Goal: Information Seeking & Learning: Compare options

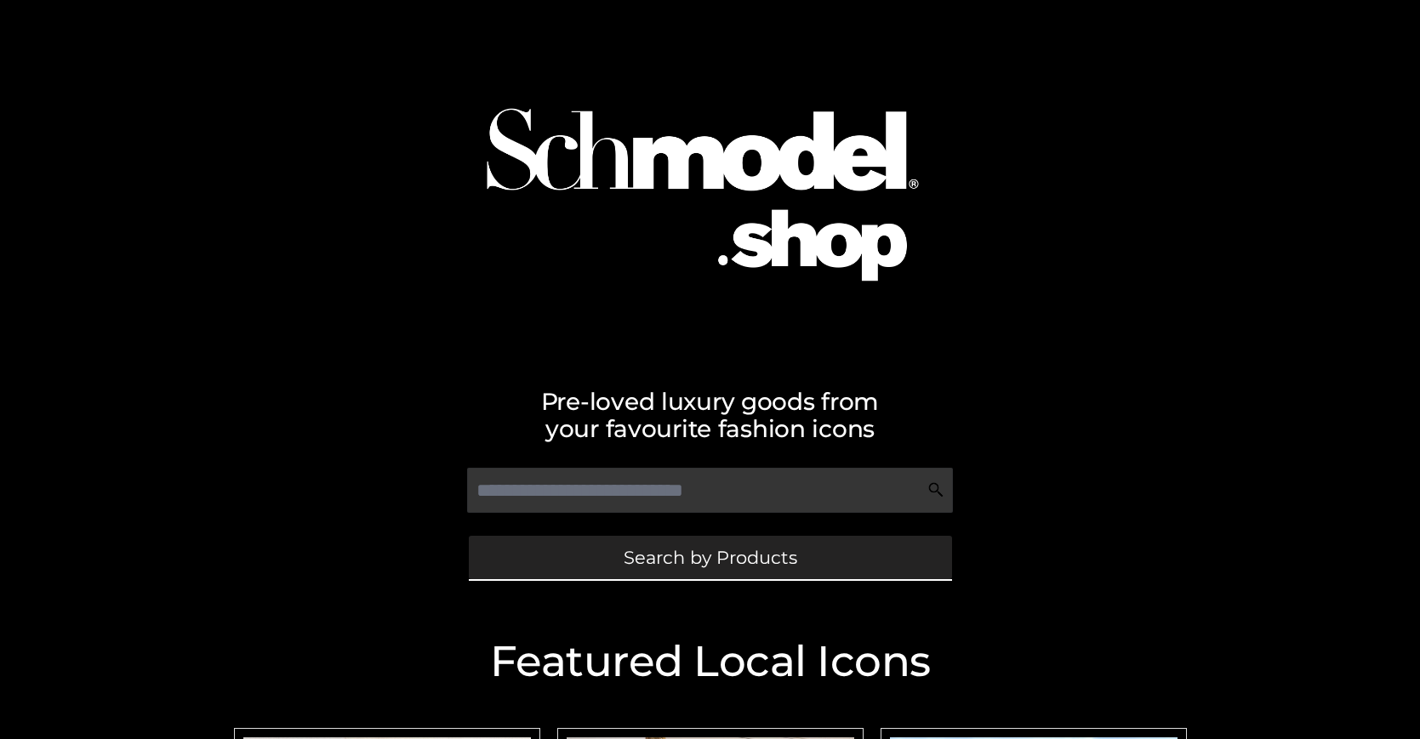
click at [709, 557] on span "Search by Products" at bounding box center [711, 558] width 174 height 18
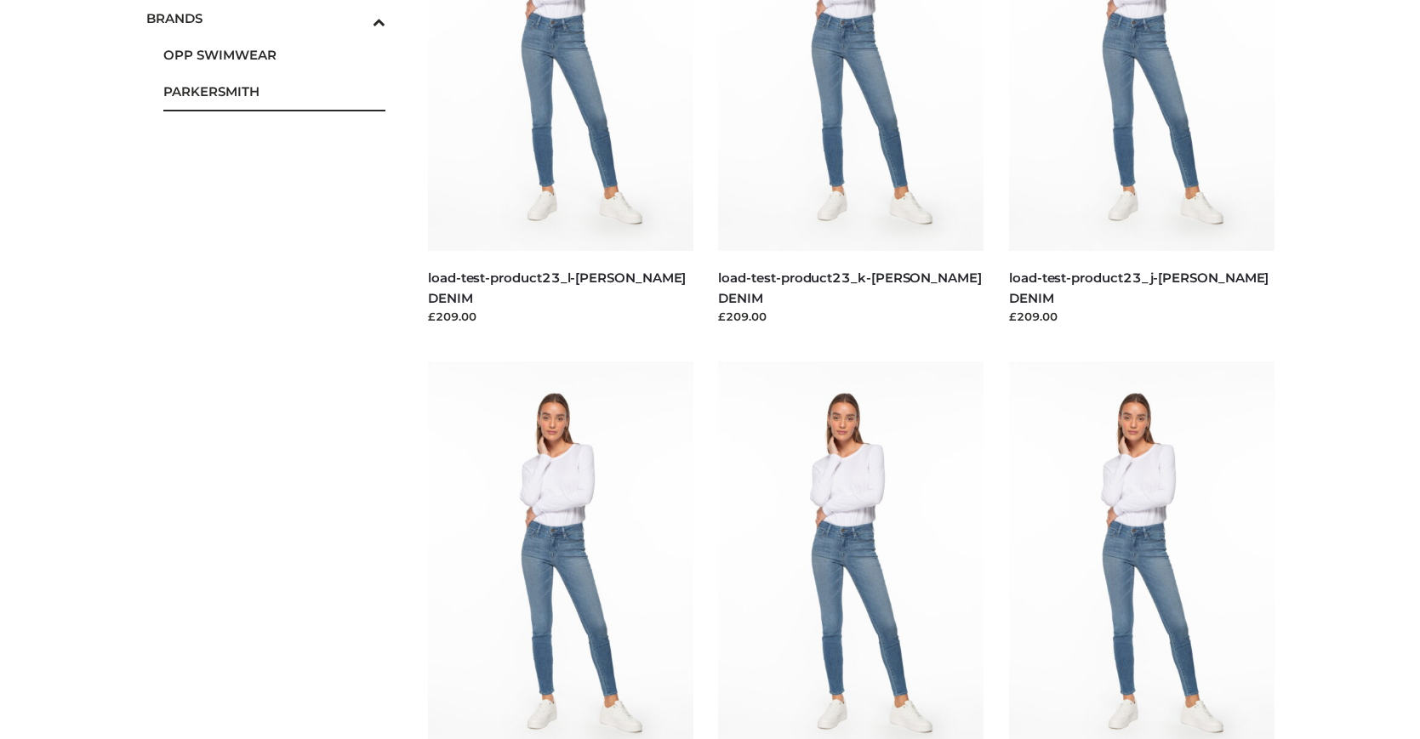
click at [274, 91] on span "PARKERSMITH" at bounding box center [274, 92] width 223 height 20
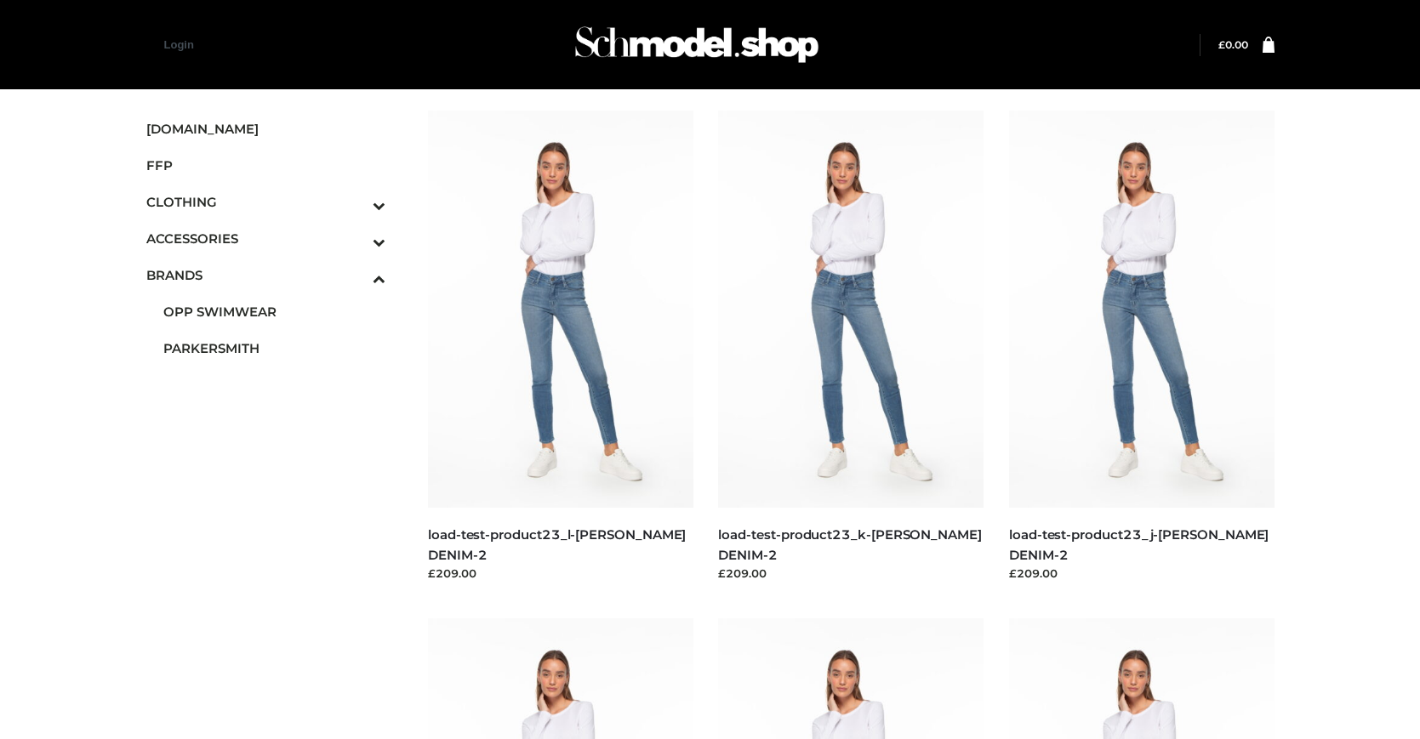
scroll to position [862, 0]
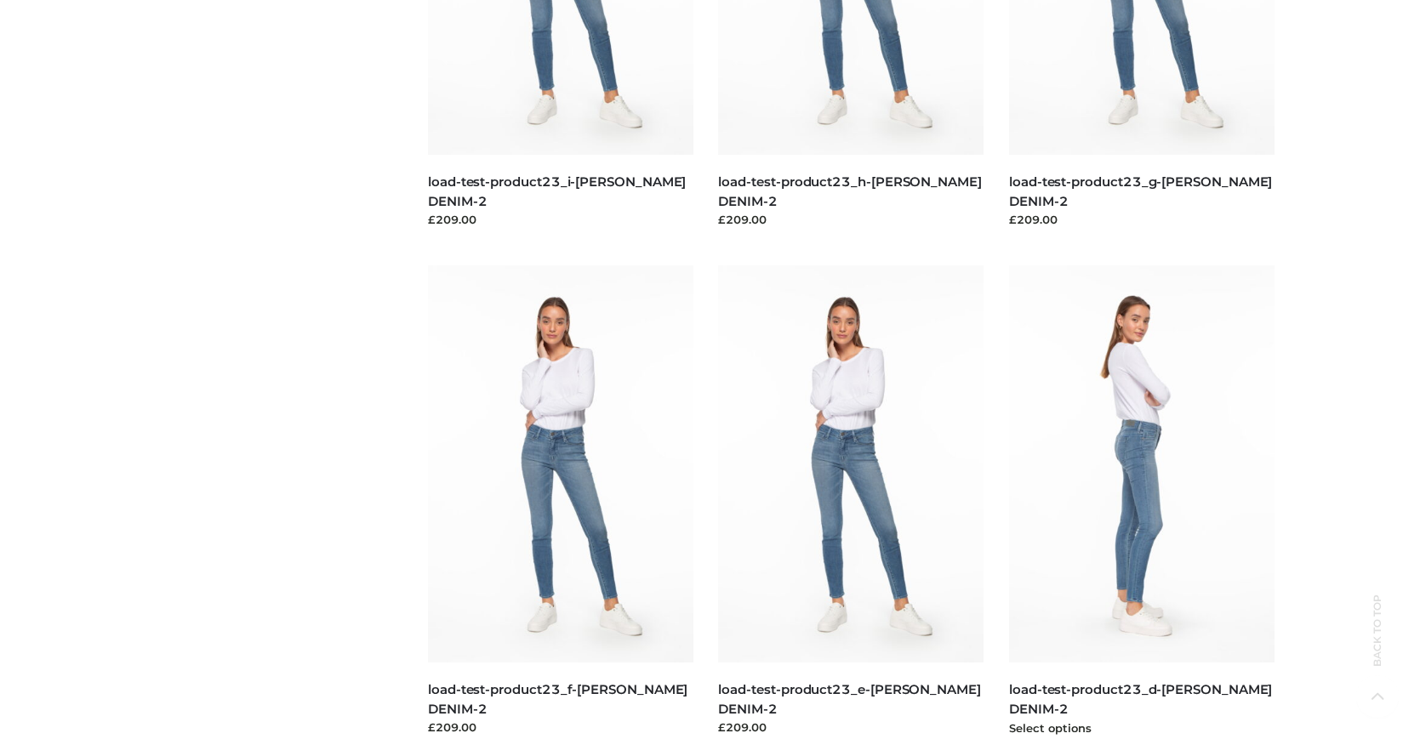
click at [1141, 502] on img at bounding box center [1141, 463] width 265 height 397
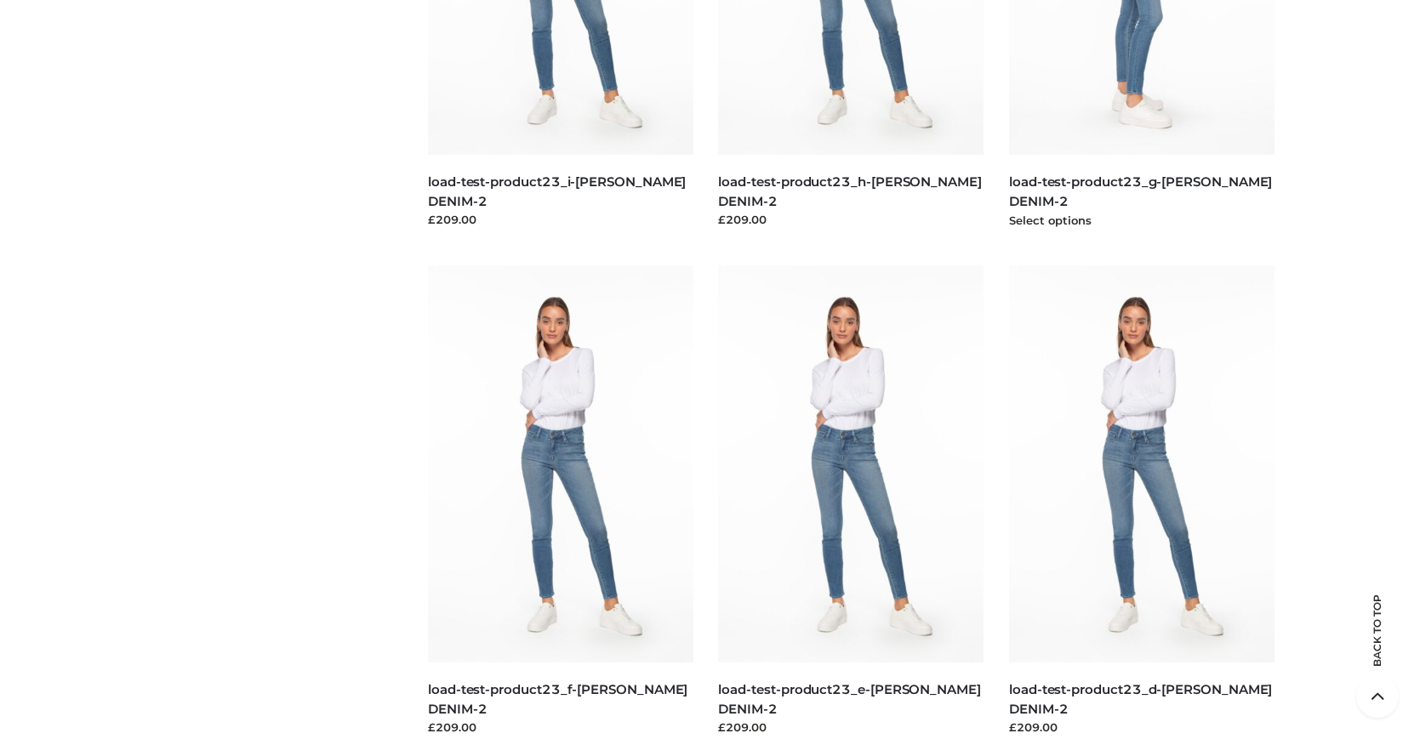
scroll to position [0, 0]
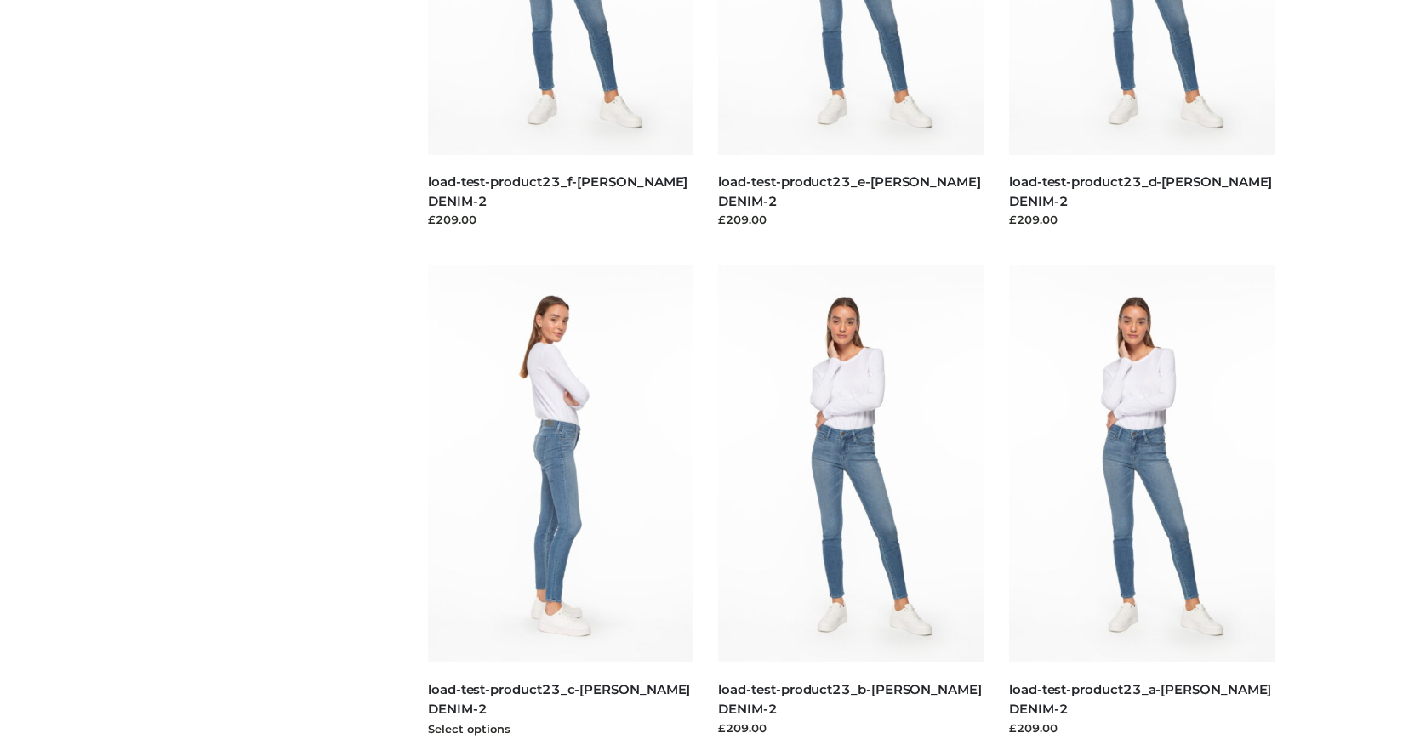
click at [560, 502] on img at bounding box center [560, 463] width 265 height 397
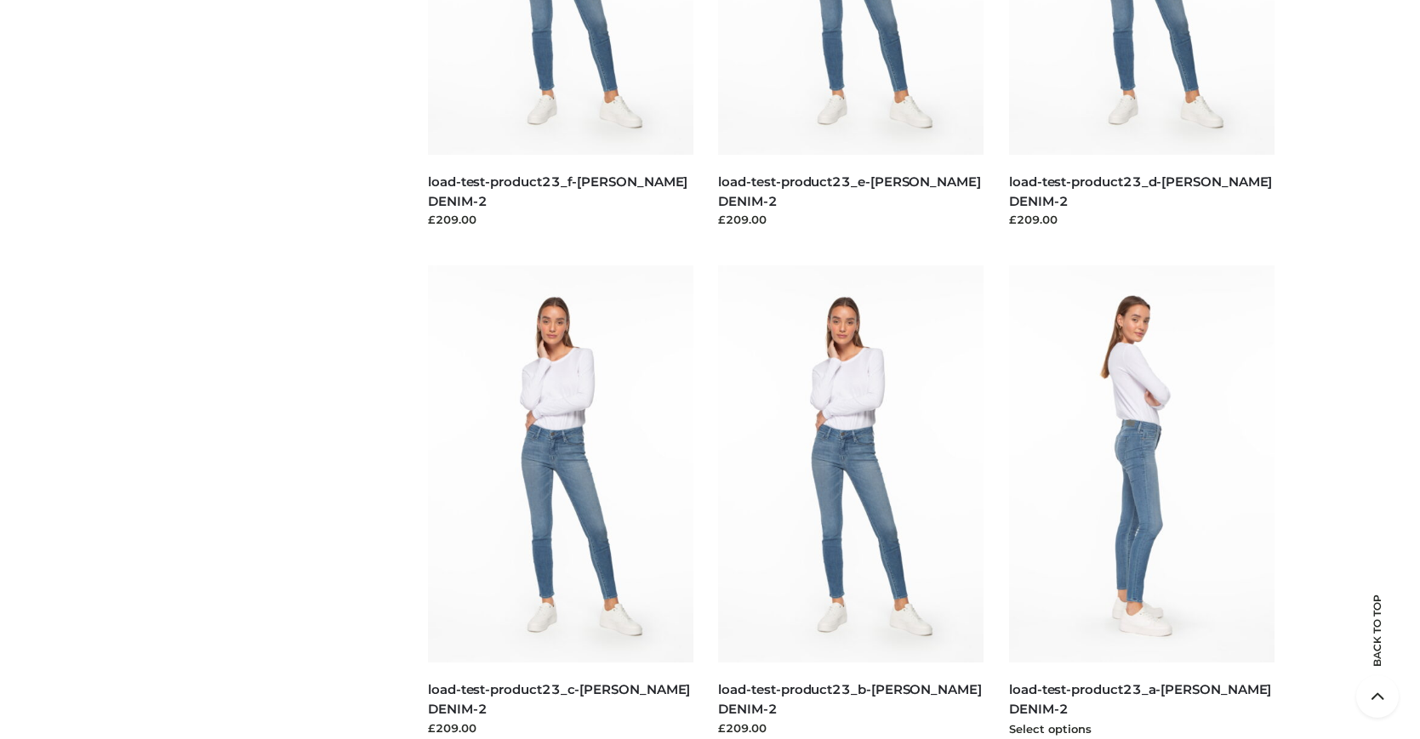
click at [1141, 502] on img at bounding box center [1141, 463] width 265 height 397
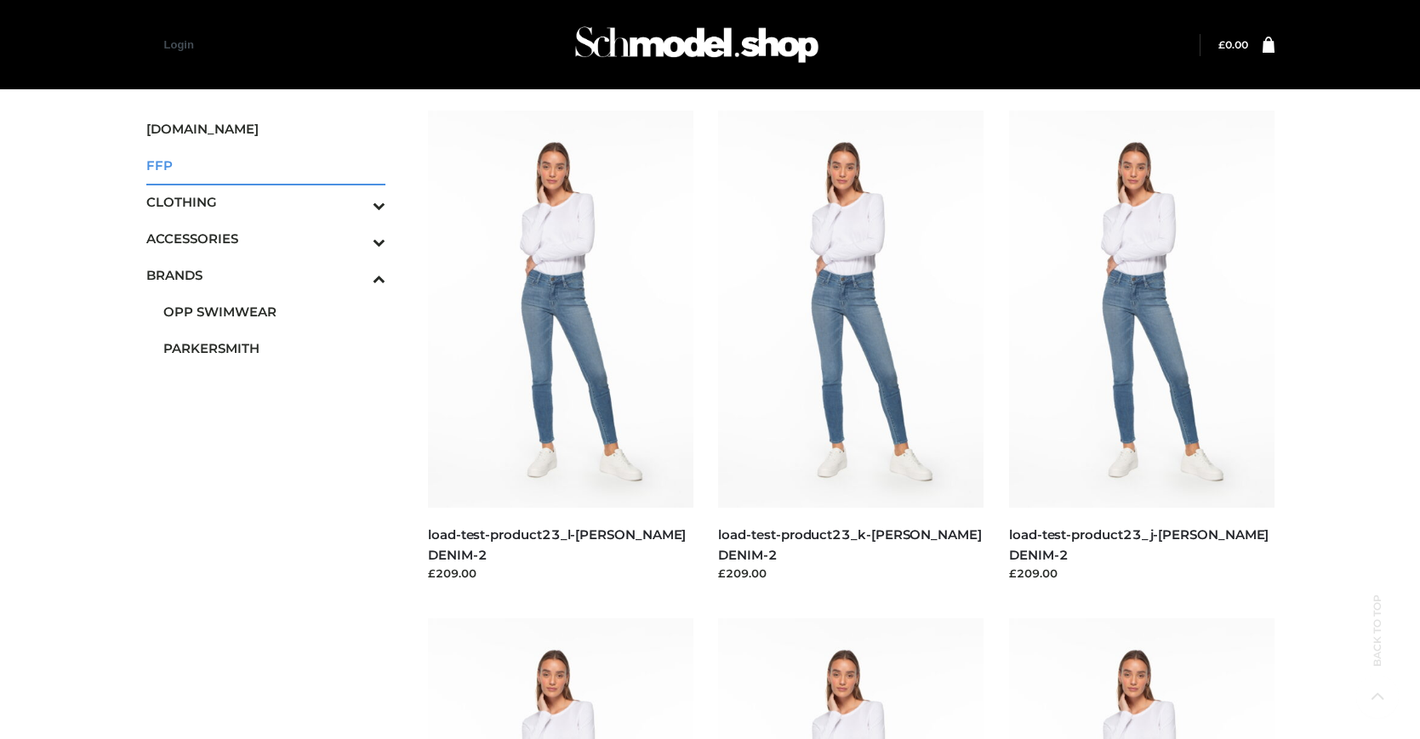
click at [265, 165] on span "FFP" at bounding box center [266, 166] width 240 height 20
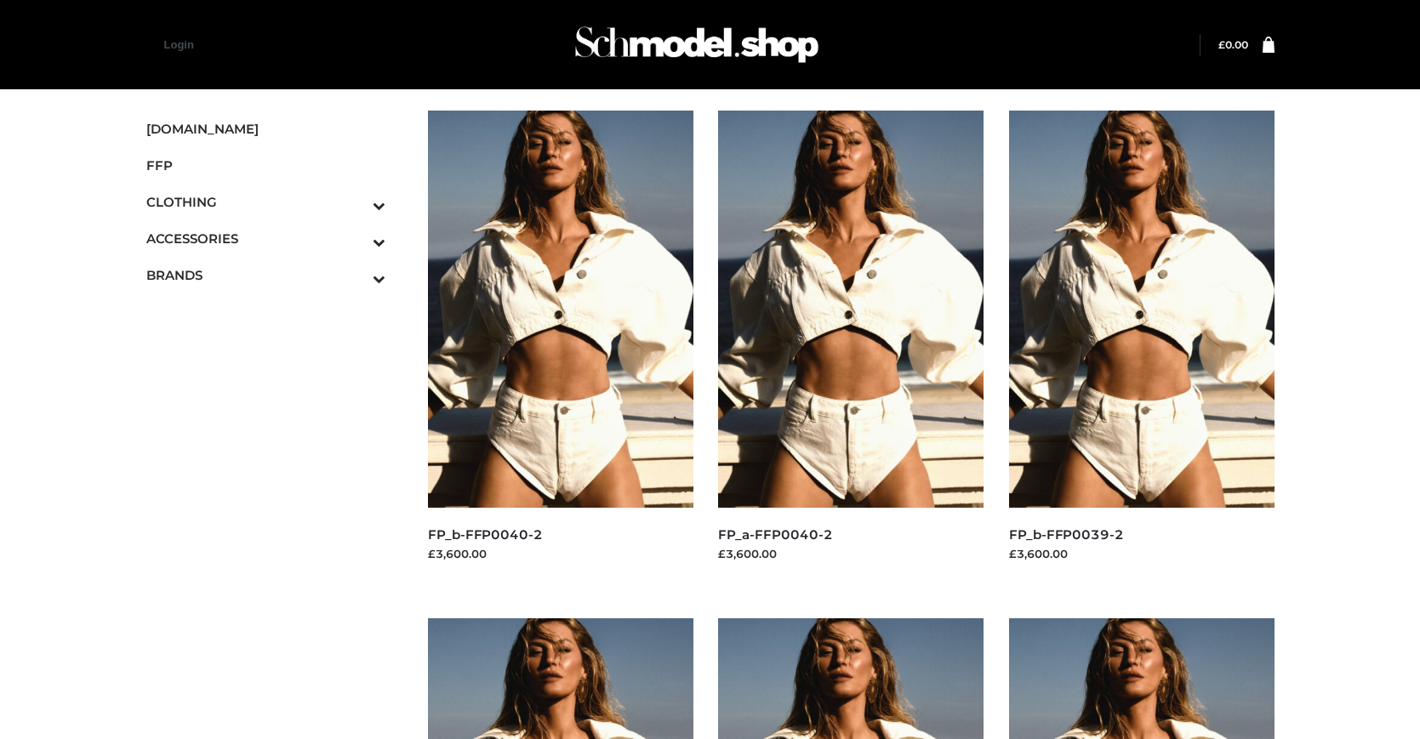
scroll to position [862, 0]
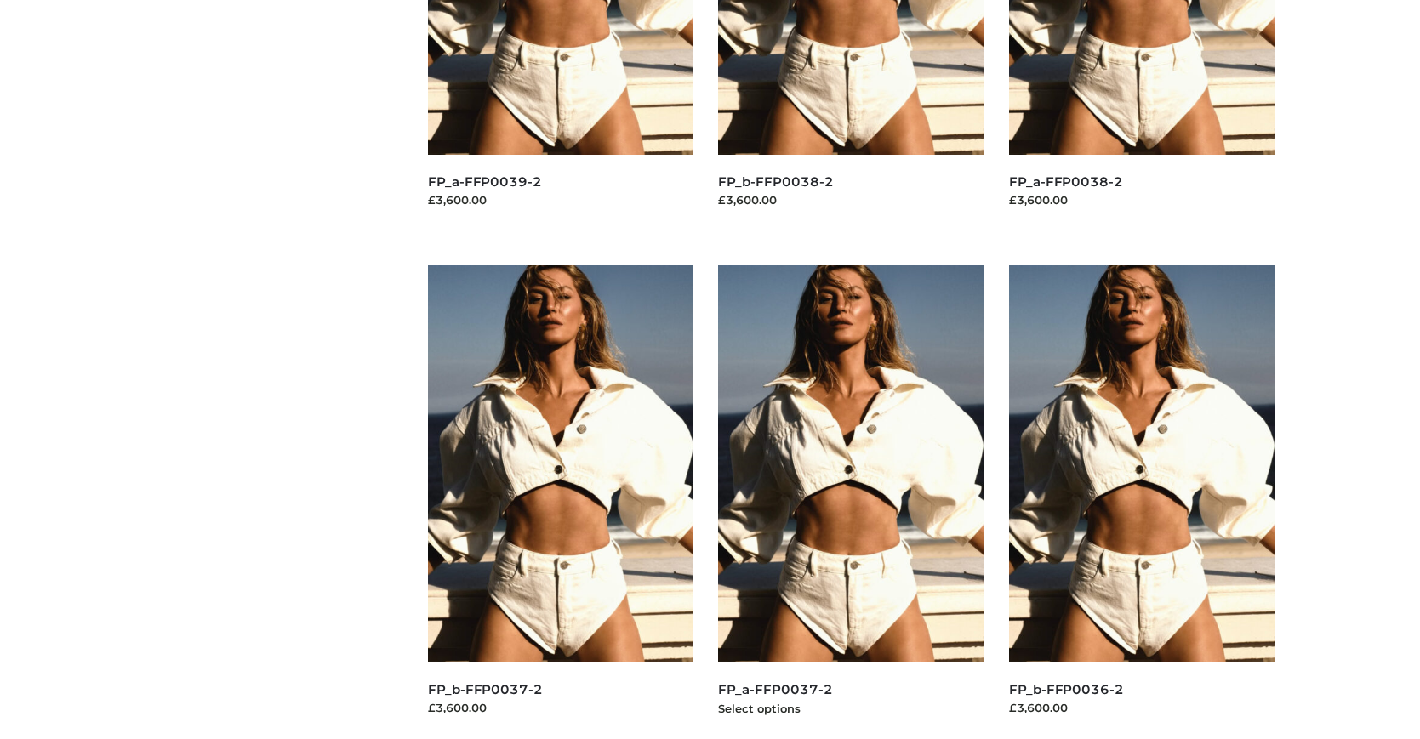
click at [851, 502] on img at bounding box center [850, 463] width 265 height 397
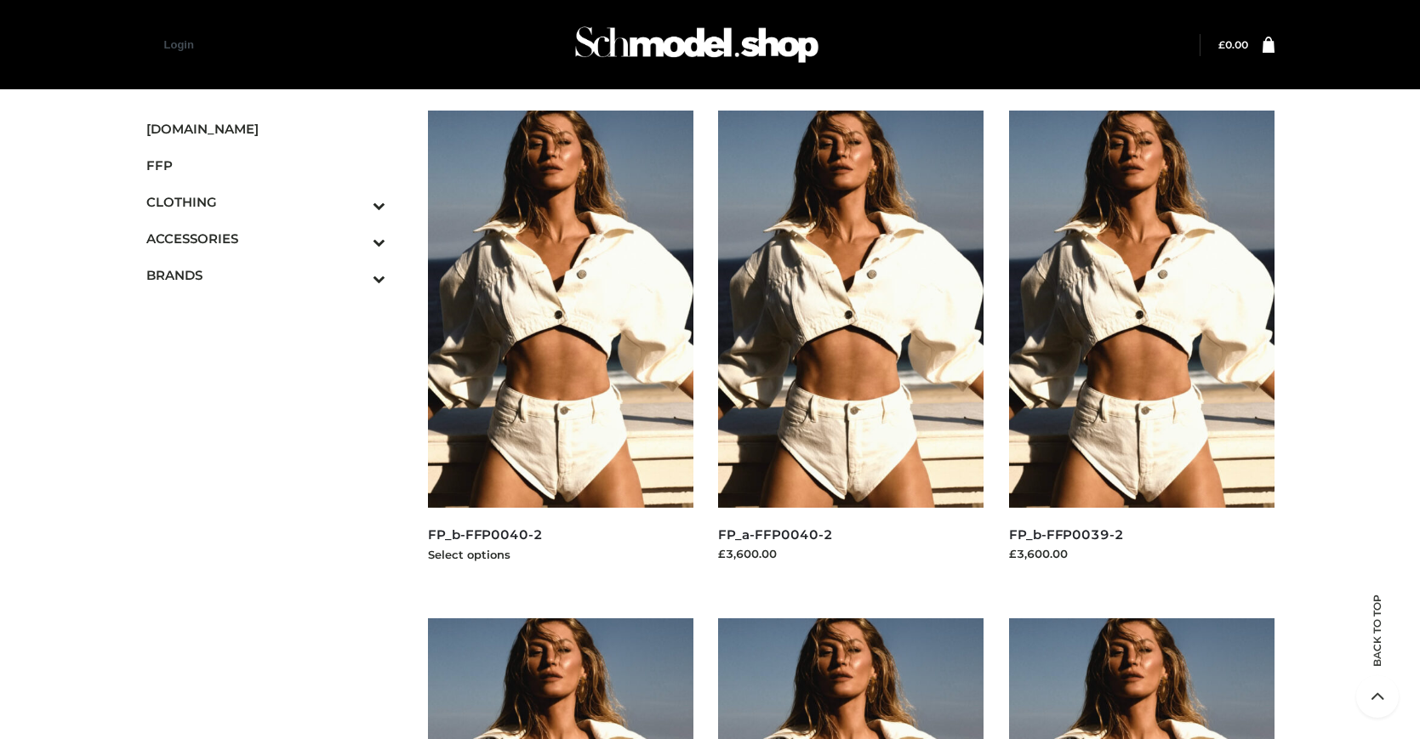
click at [560, 347] on img at bounding box center [560, 309] width 265 height 397
click at [1141, 347] on img at bounding box center [1141, 309] width 265 height 397
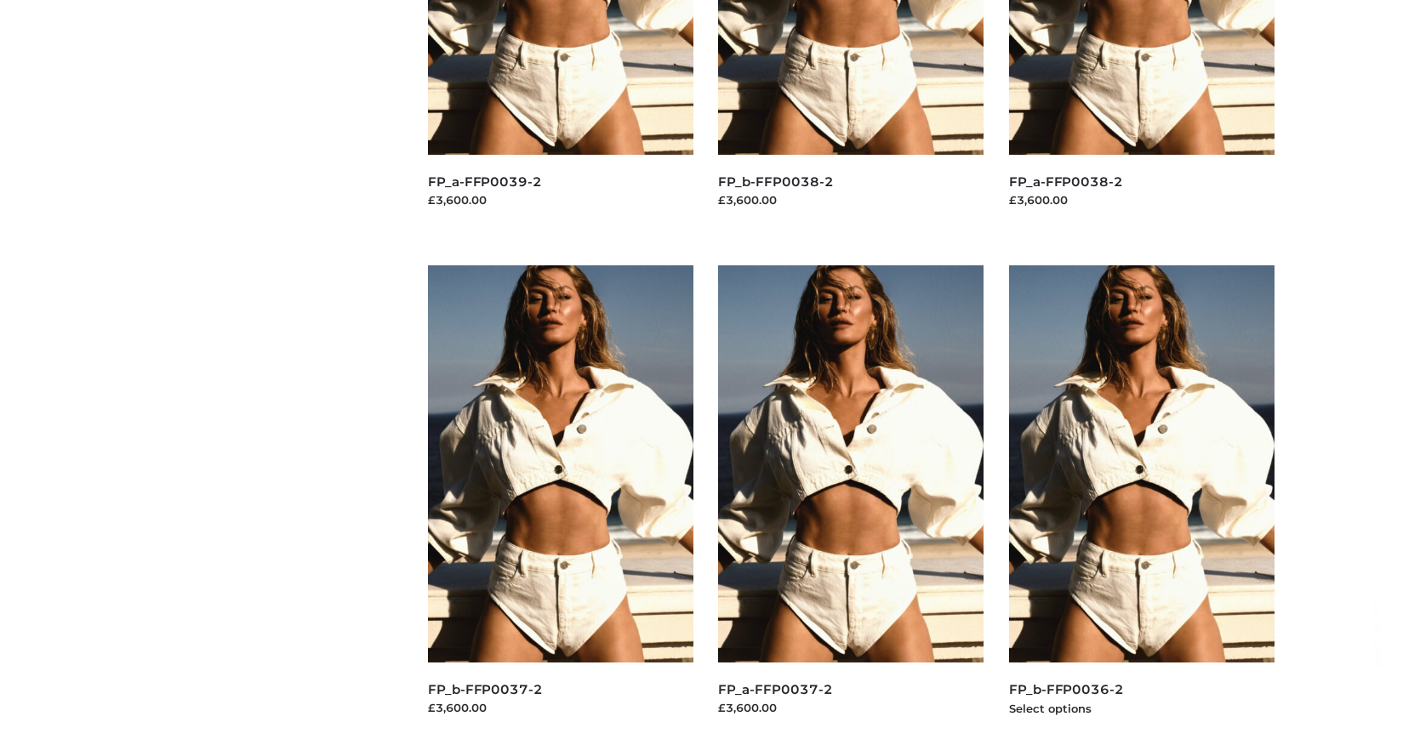
click at [1141, 502] on img at bounding box center [1141, 463] width 265 height 397
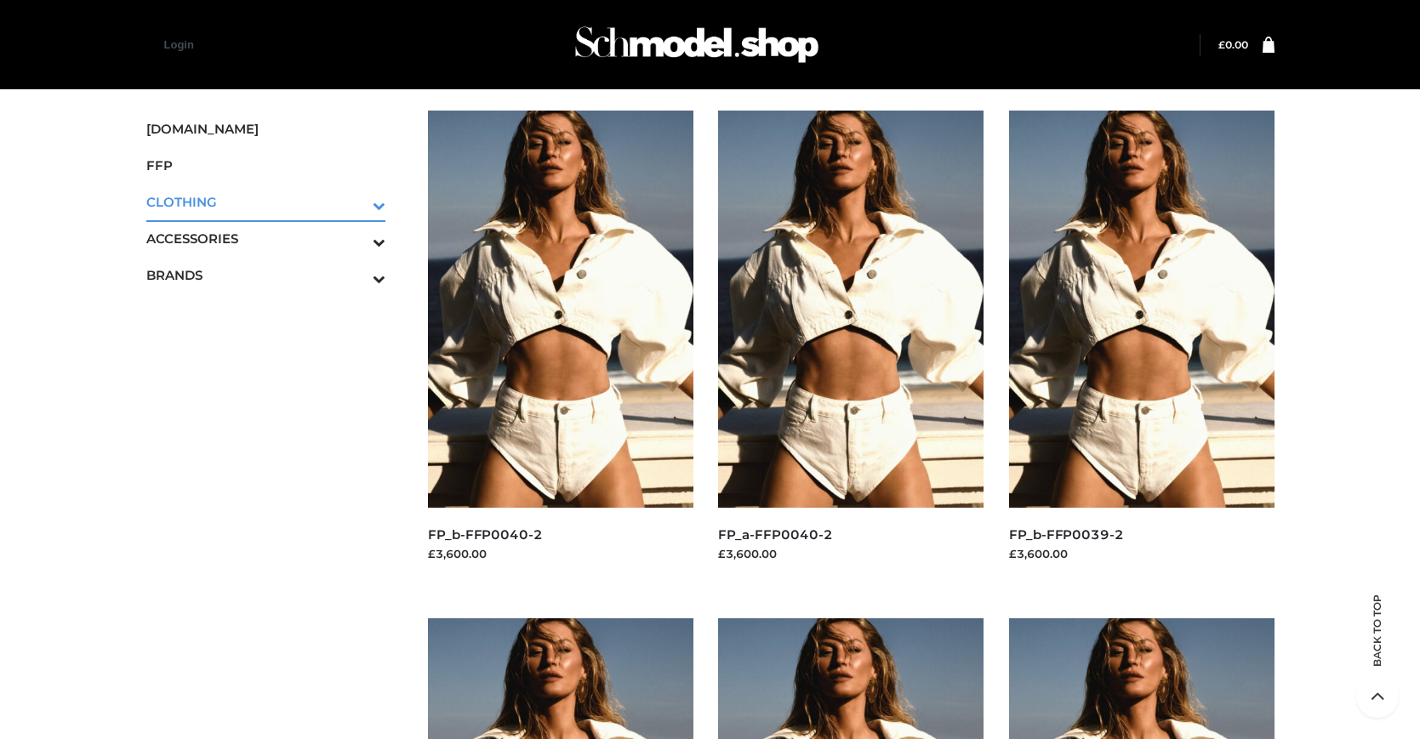
click at [356, 202] on icon "Toggle Submenu" at bounding box center [290, 206] width 191 height 20
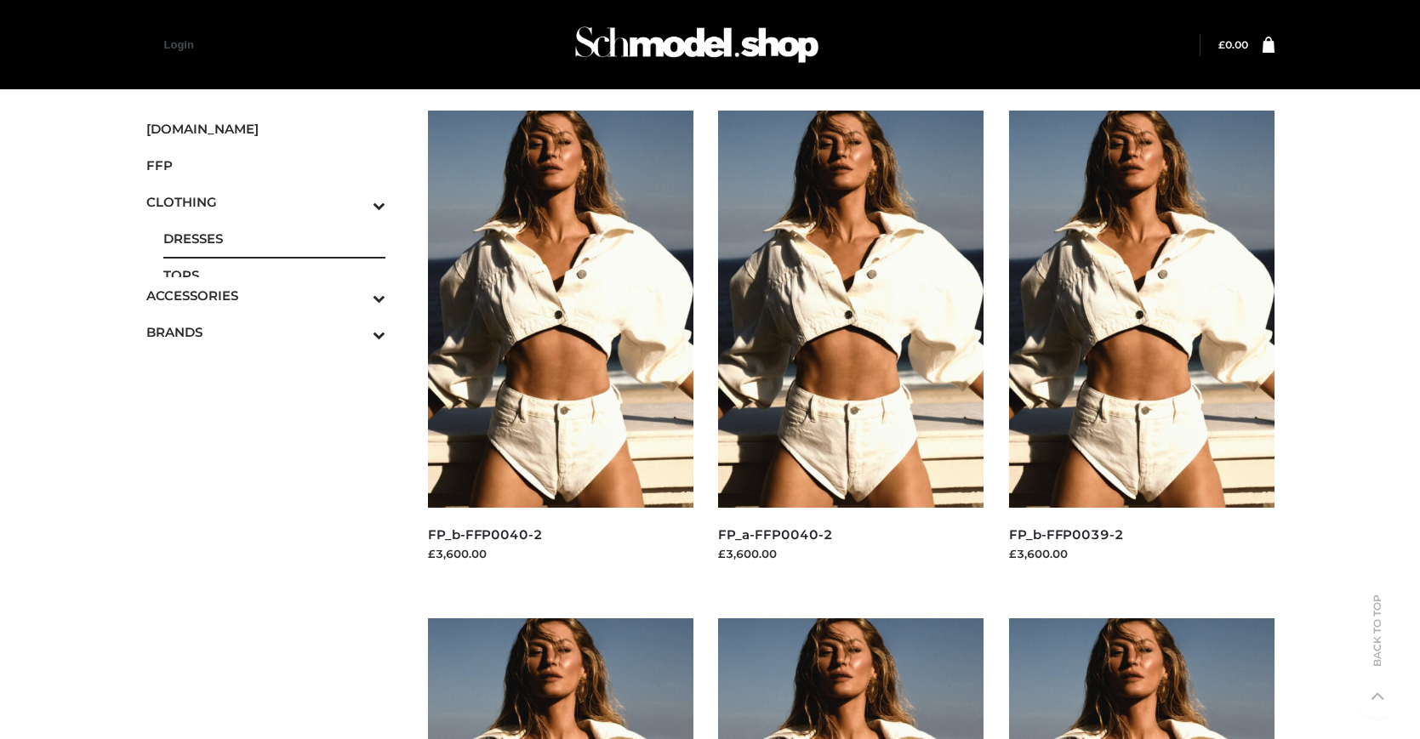
click at [274, 238] on span "DRESSES" at bounding box center [274, 239] width 223 height 20
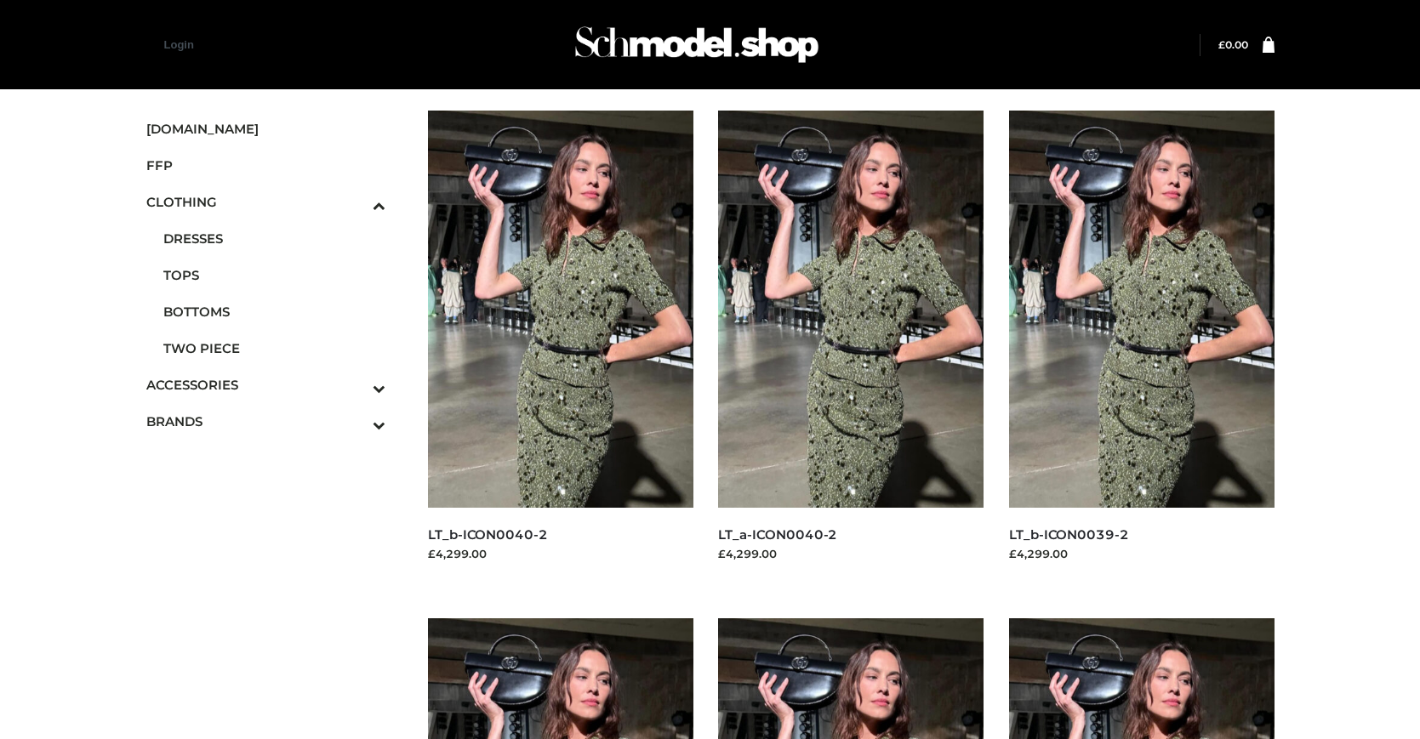
scroll to position [1370, 0]
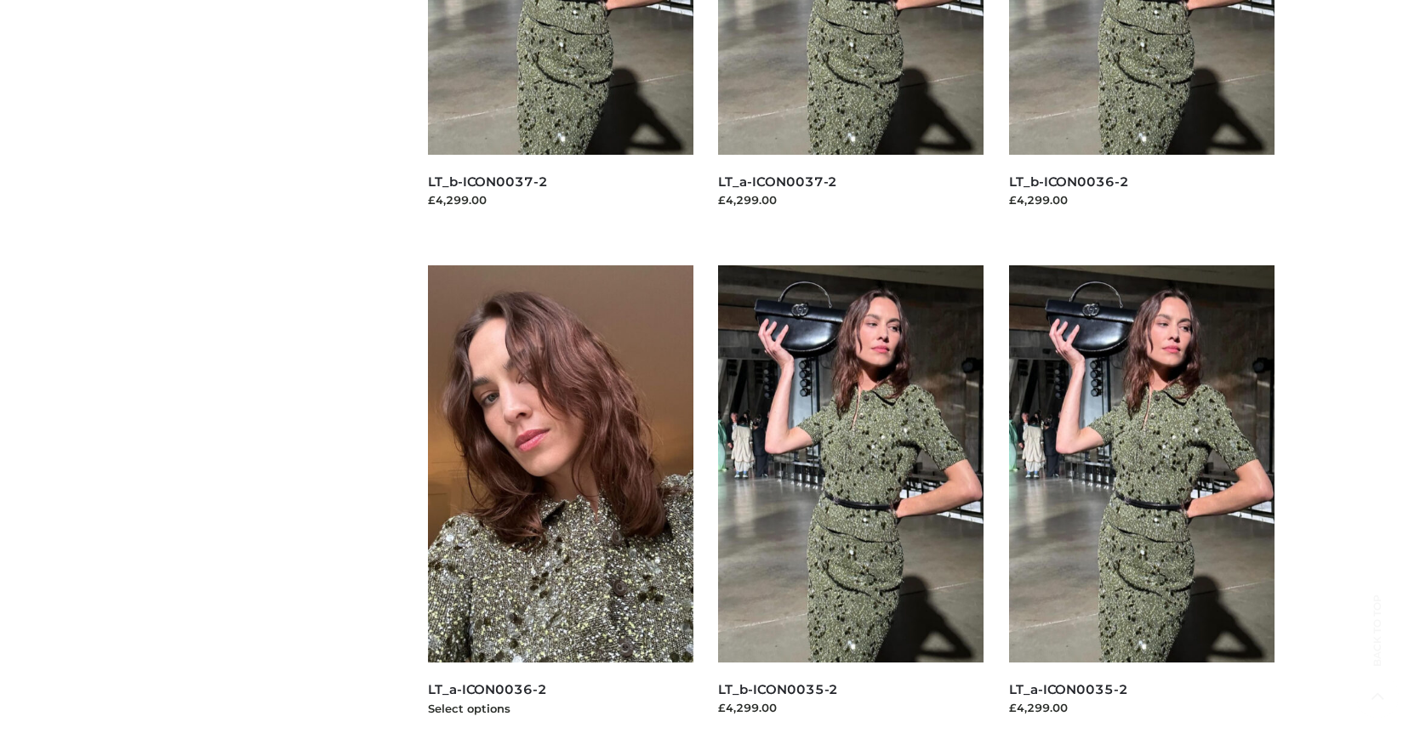
click at [560, 502] on img at bounding box center [560, 463] width 265 height 397
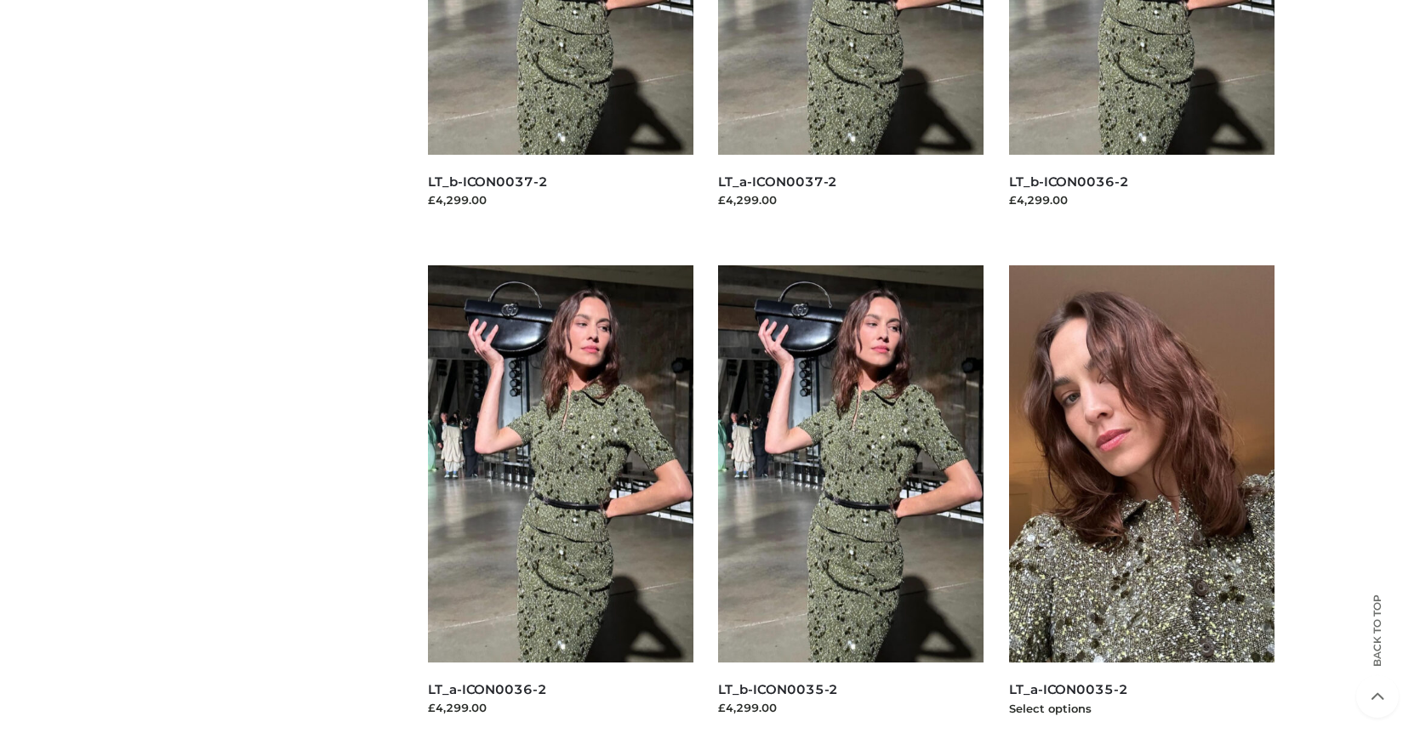
click at [1141, 502] on img at bounding box center [1141, 463] width 265 height 397
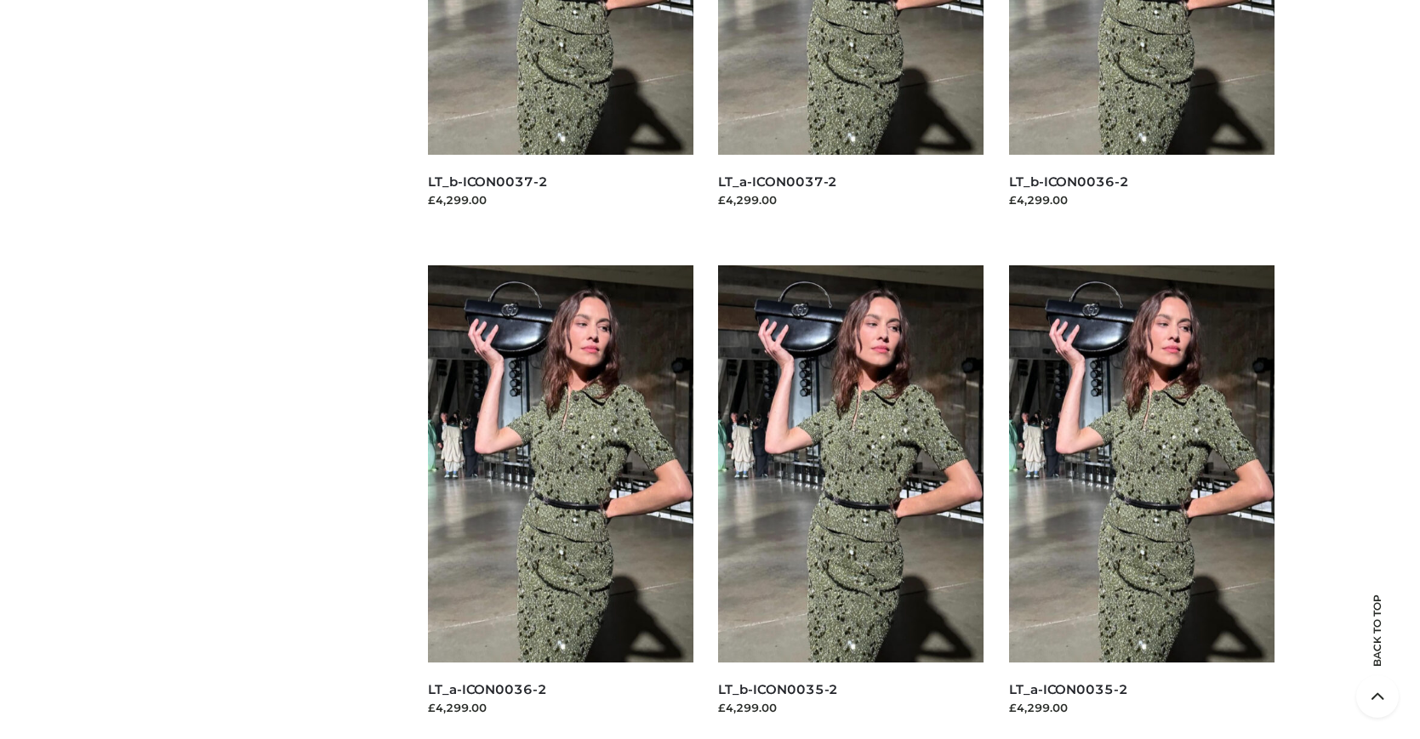
scroll to position [0, 0]
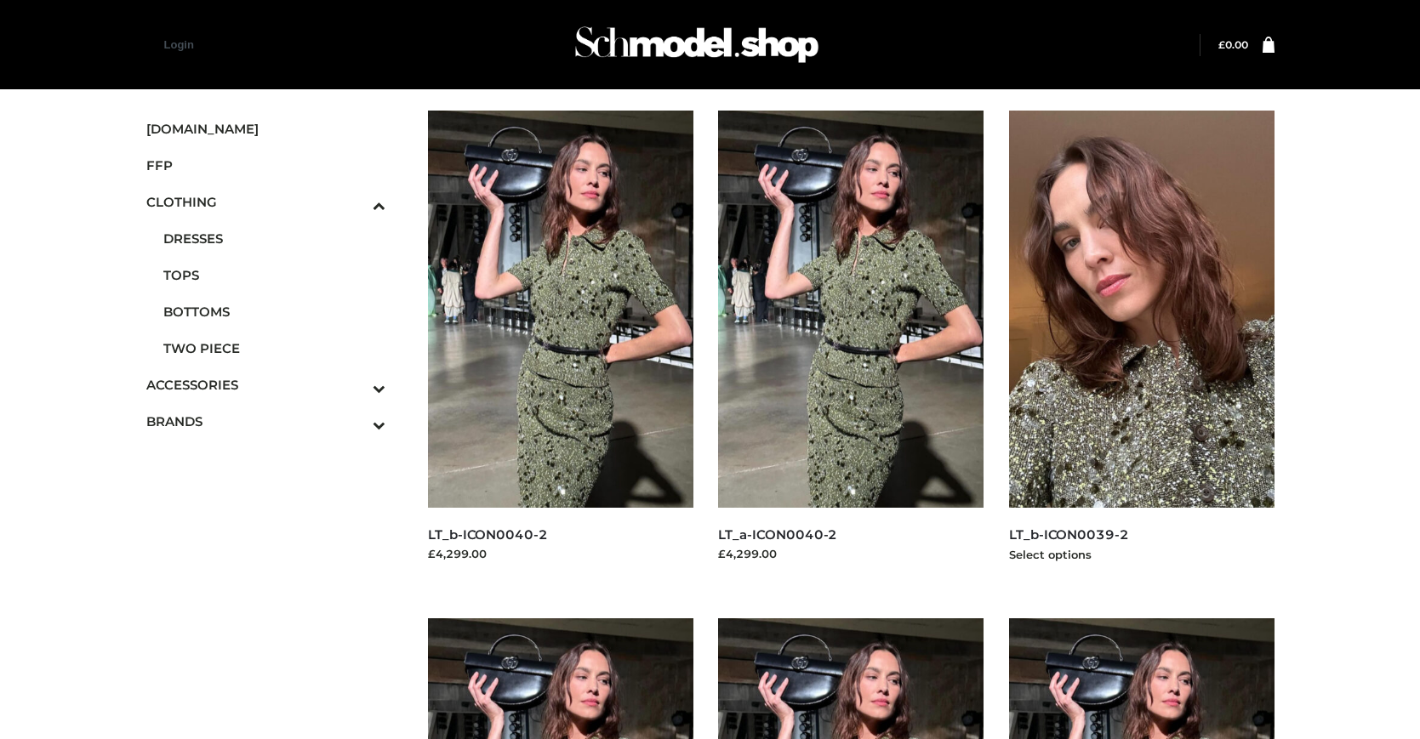
click at [1141, 347] on img at bounding box center [1141, 309] width 265 height 397
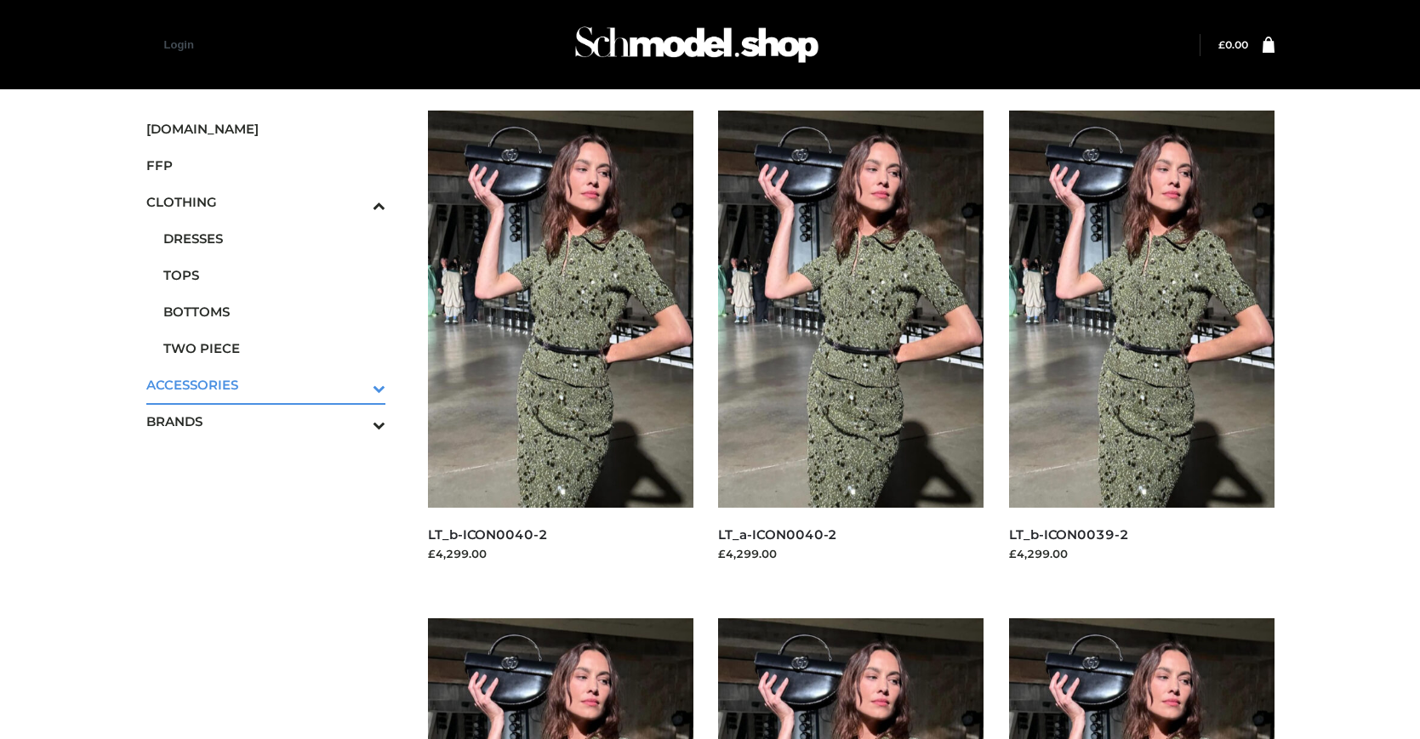
click at [356, 385] on icon "Toggle Submenu" at bounding box center [290, 389] width 191 height 20
click at [274, 311] on span "JEWELRY" at bounding box center [274, 312] width 223 height 20
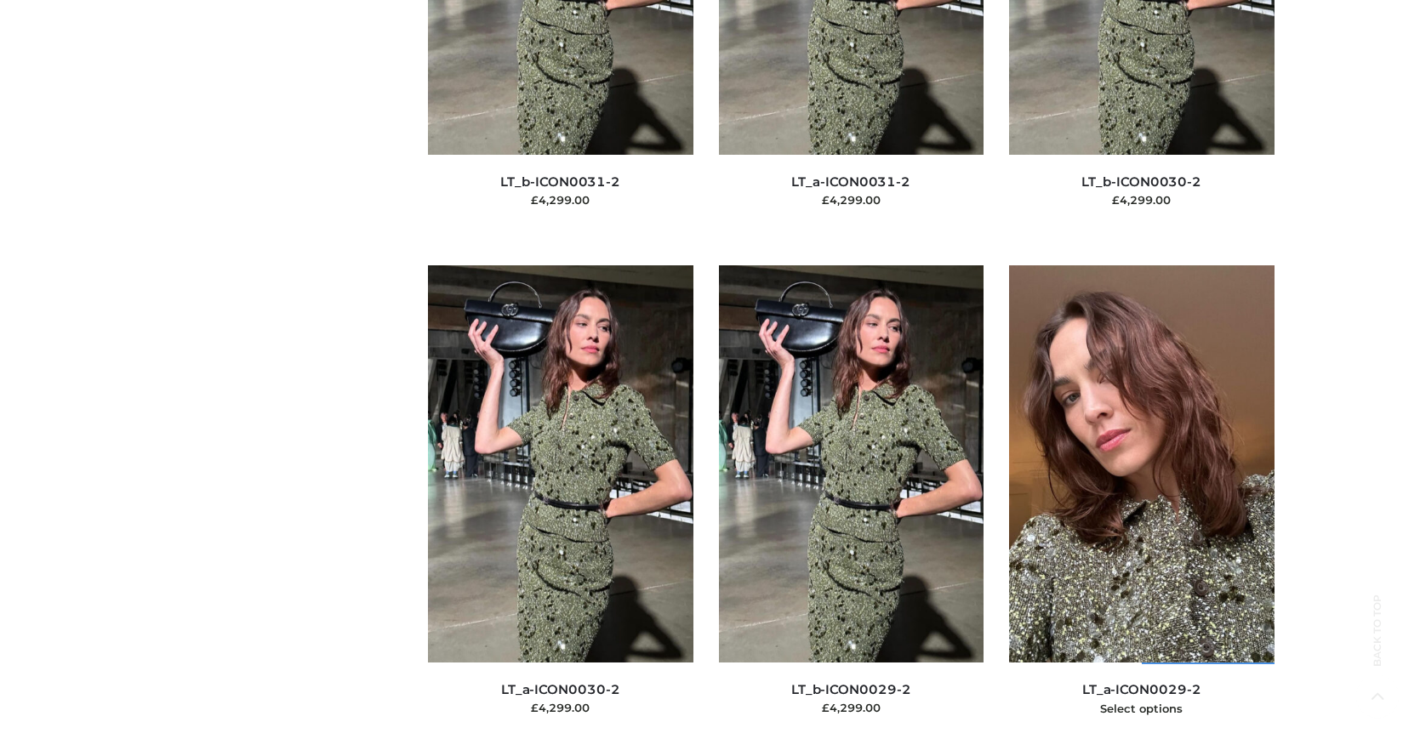
click at [1141, 502] on img at bounding box center [1141, 463] width 265 height 397
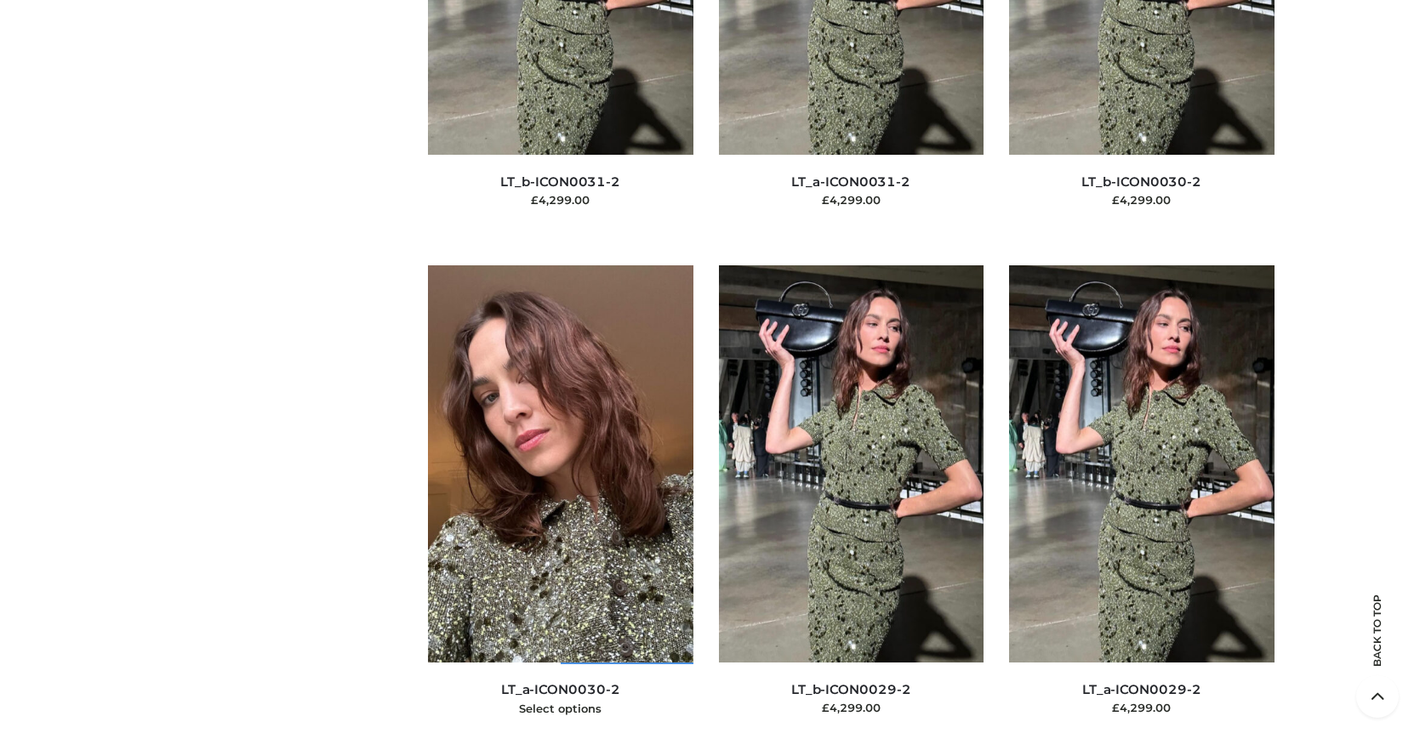
click at [560, 502] on img at bounding box center [560, 463] width 265 height 397
